Goal: Complete application form

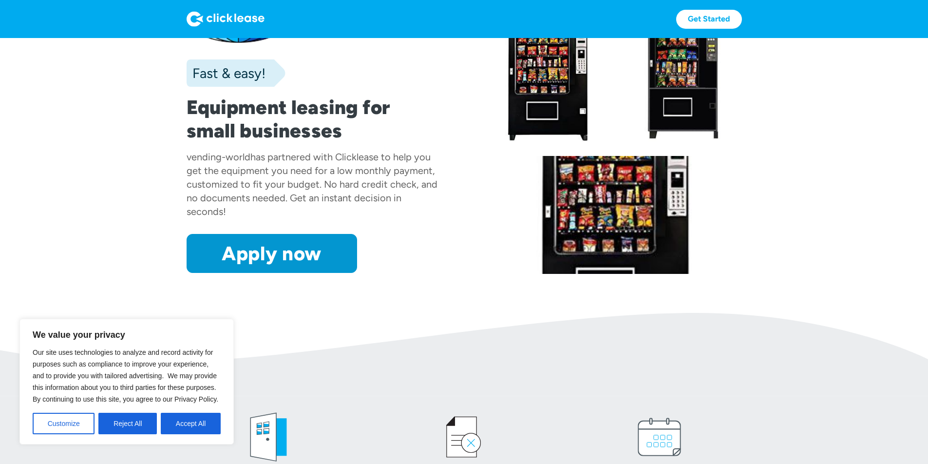
scroll to position [49, 0]
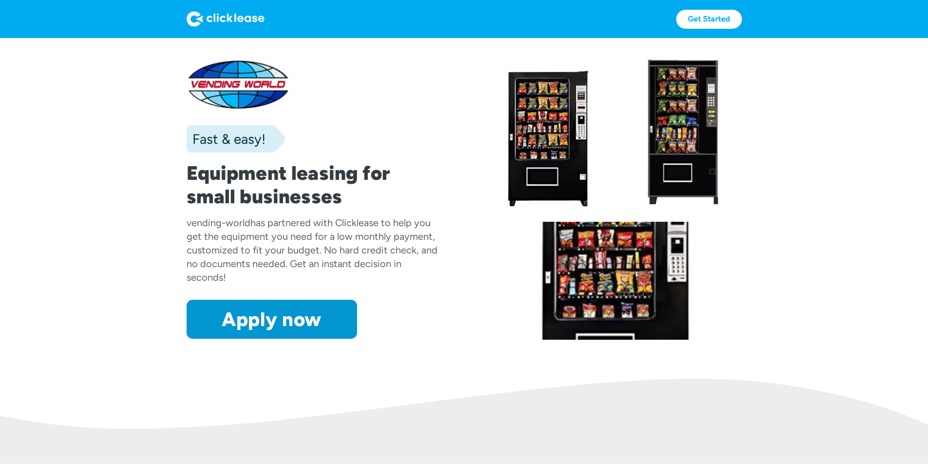
click at [222, 338] on link "Apply now" at bounding box center [271, 318] width 170 height 39
